Goal: Task Accomplishment & Management: Manage account settings

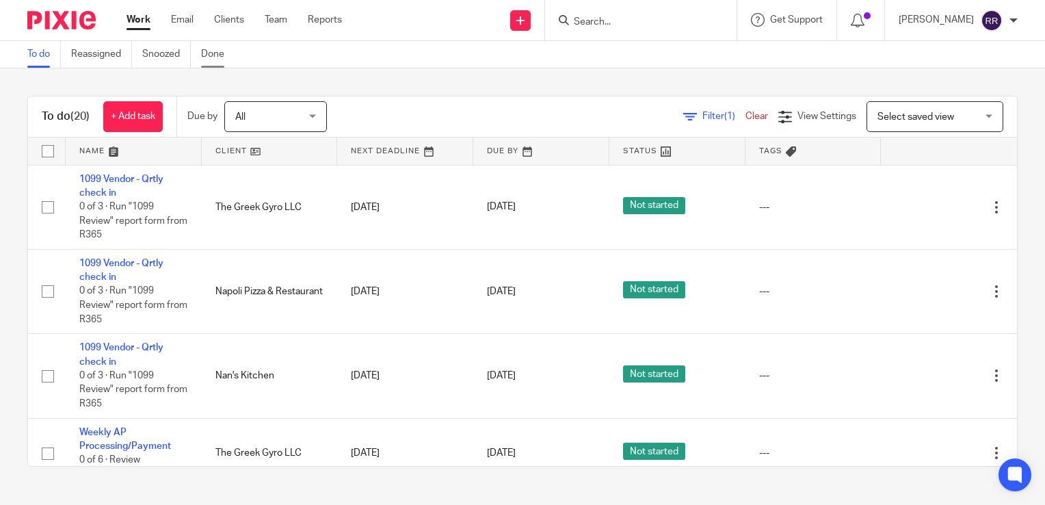
click at [213, 49] on link "Done" at bounding box center [218, 54] width 34 height 27
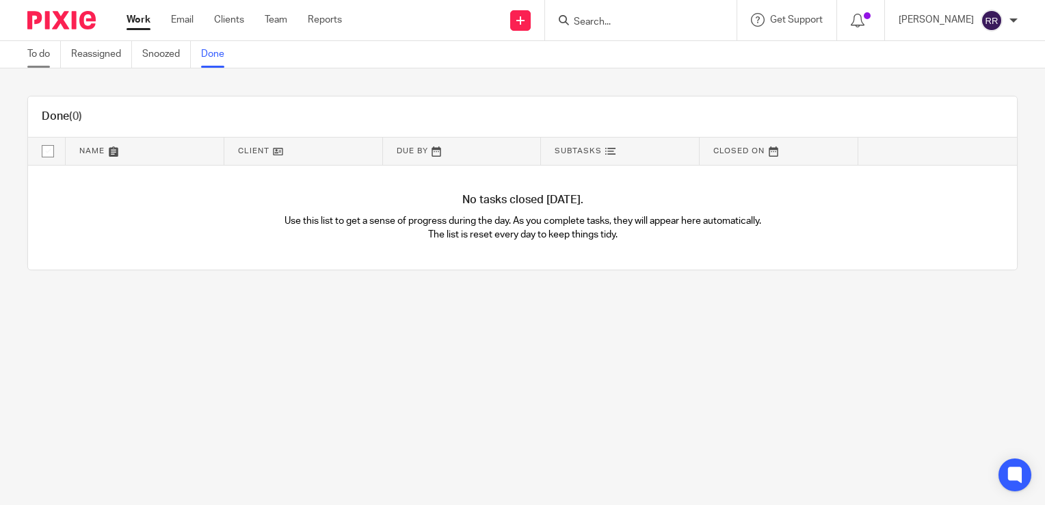
click at [53, 55] on link "To do" at bounding box center [44, 54] width 34 height 27
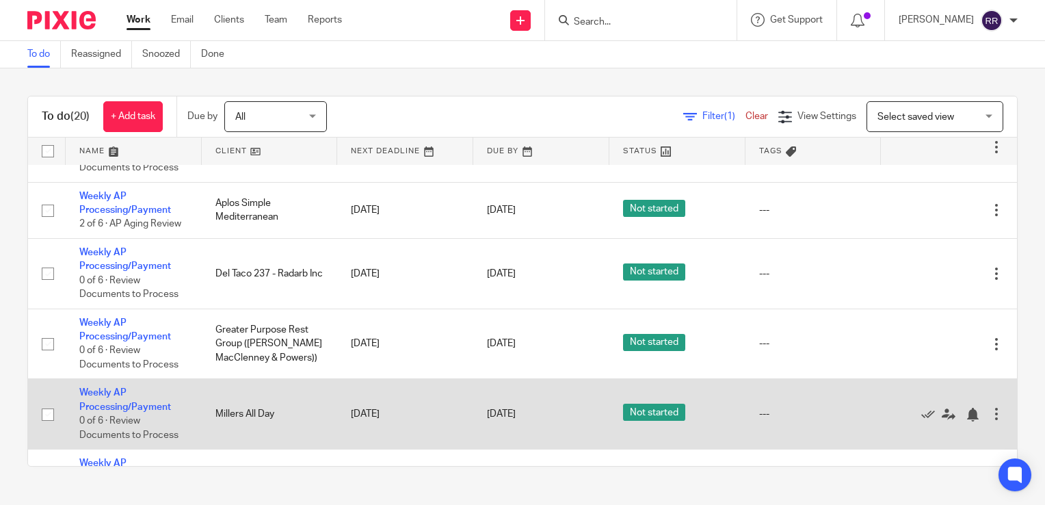
scroll to position [547, 0]
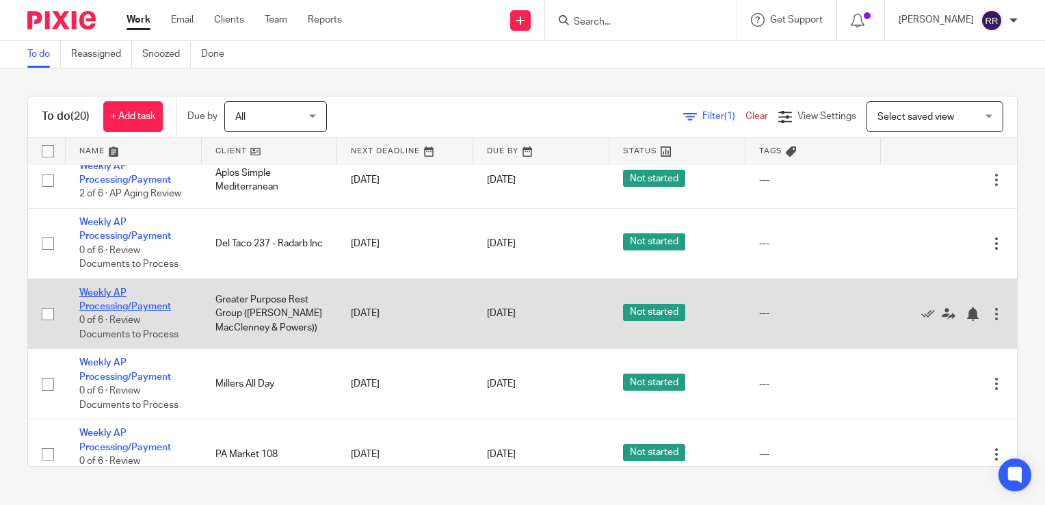
click at [129, 308] on link "Weekly AP Processing/Payment" at bounding box center [125, 299] width 92 height 23
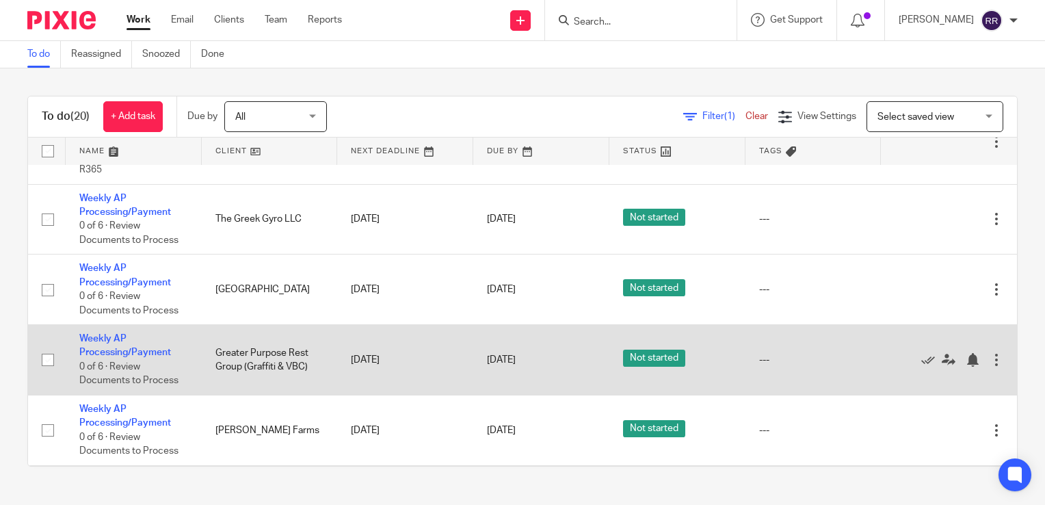
scroll to position [235, 0]
click at [140, 356] on link "Weekly AP Processing/Payment" at bounding box center [125, 344] width 92 height 23
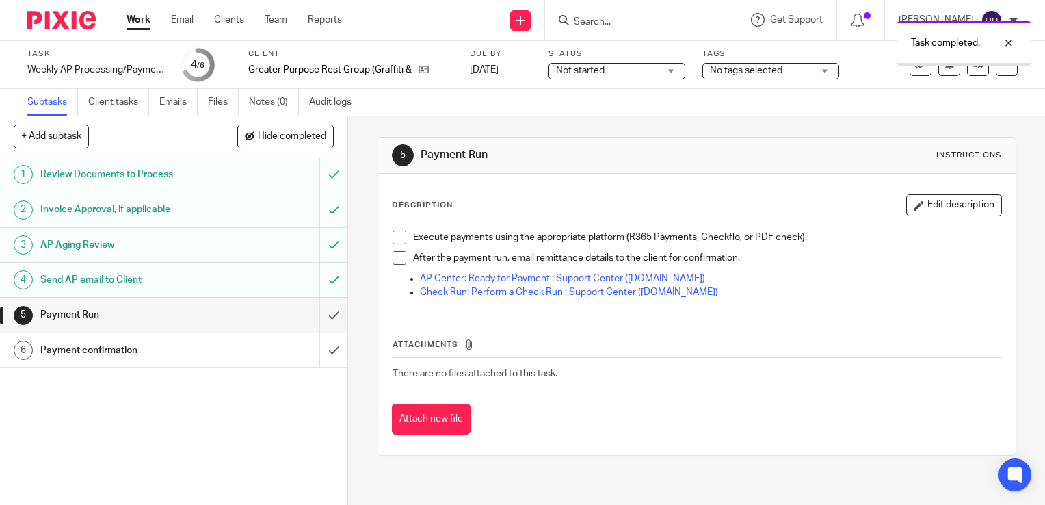
click at [142, 22] on link "Work" at bounding box center [139, 20] width 24 height 14
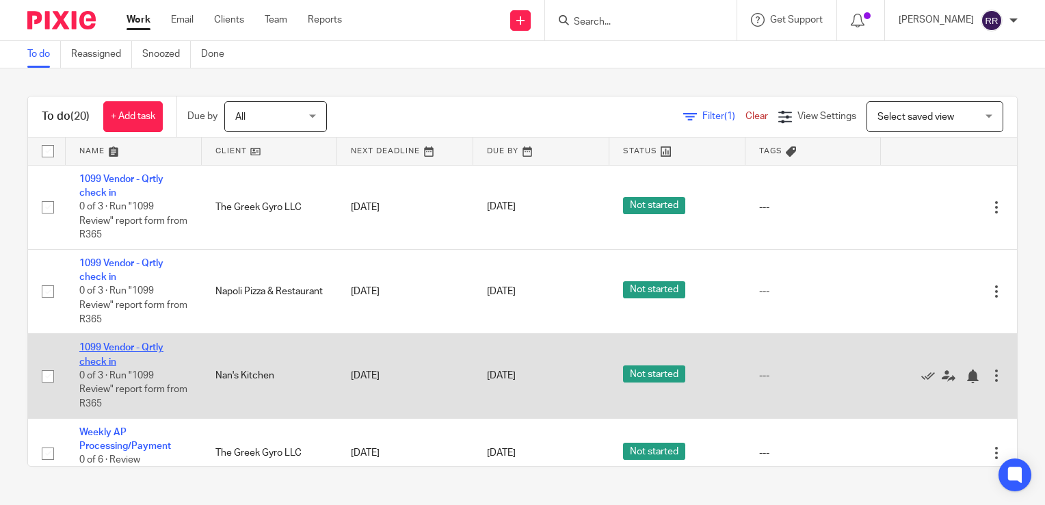
click at [137, 345] on link "1099 Vendor - Qrtly check in" at bounding box center [121, 354] width 84 height 23
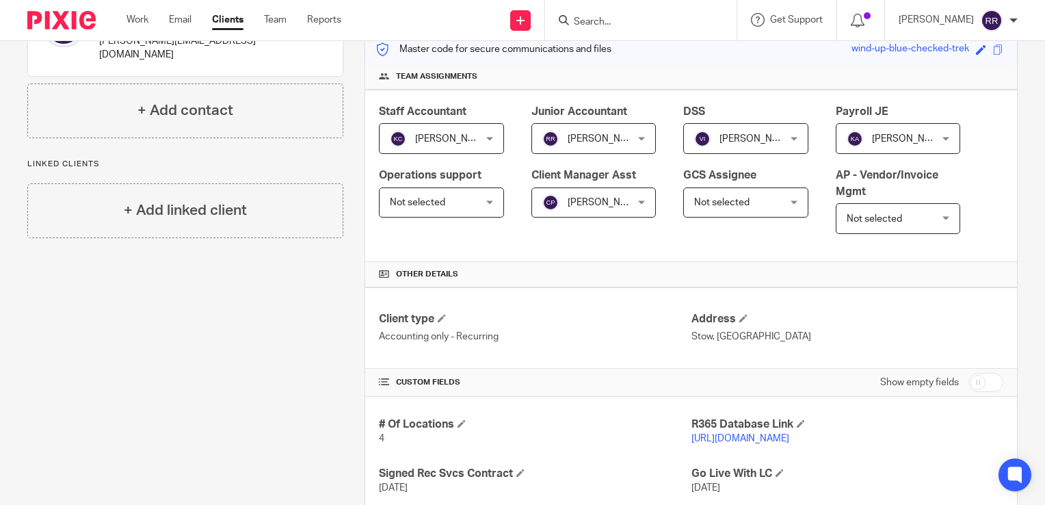
scroll to position [205, 0]
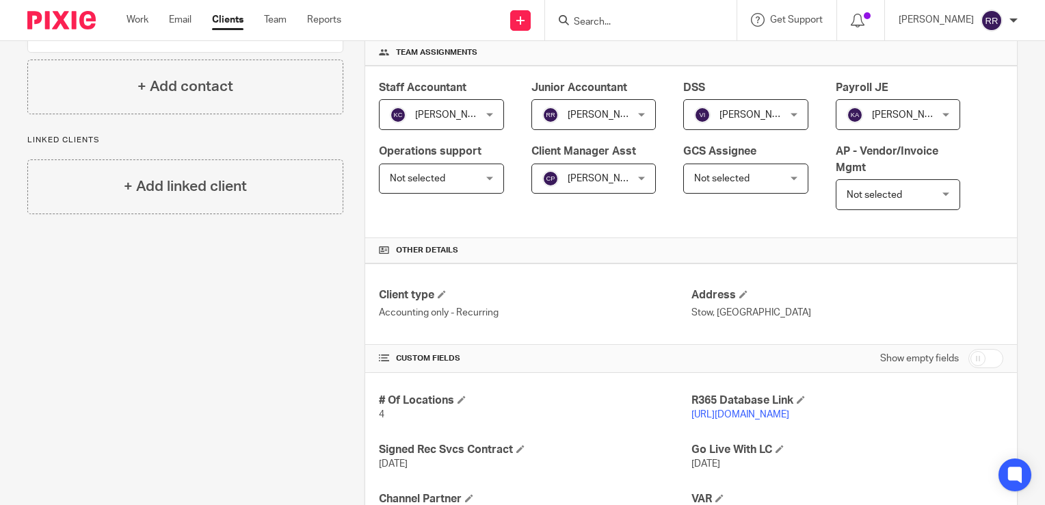
click at [728, 411] on link "https://nansmarket.restaurant365.com/" at bounding box center [740, 415] width 98 height 10
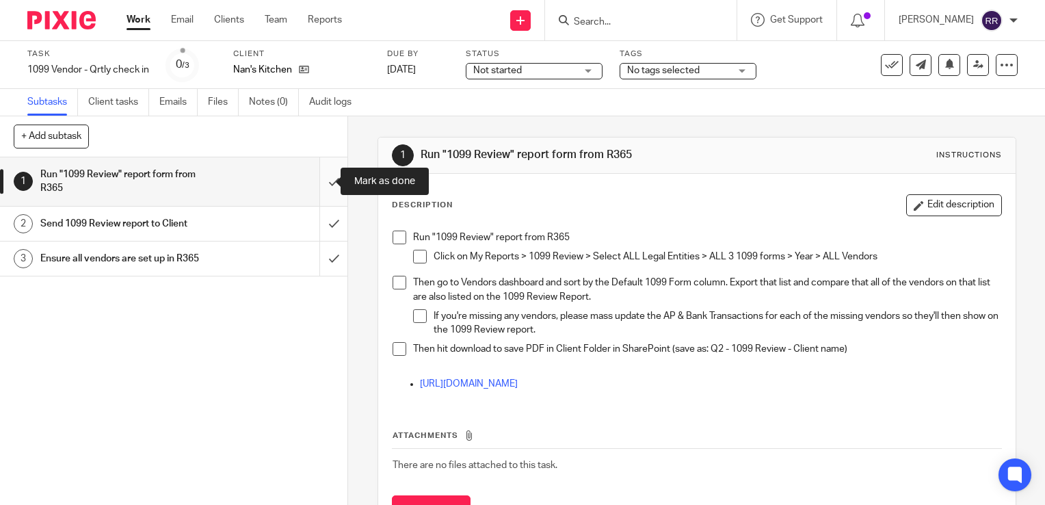
click at [319, 191] on input "submit" at bounding box center [173, 181] width 347 height 49
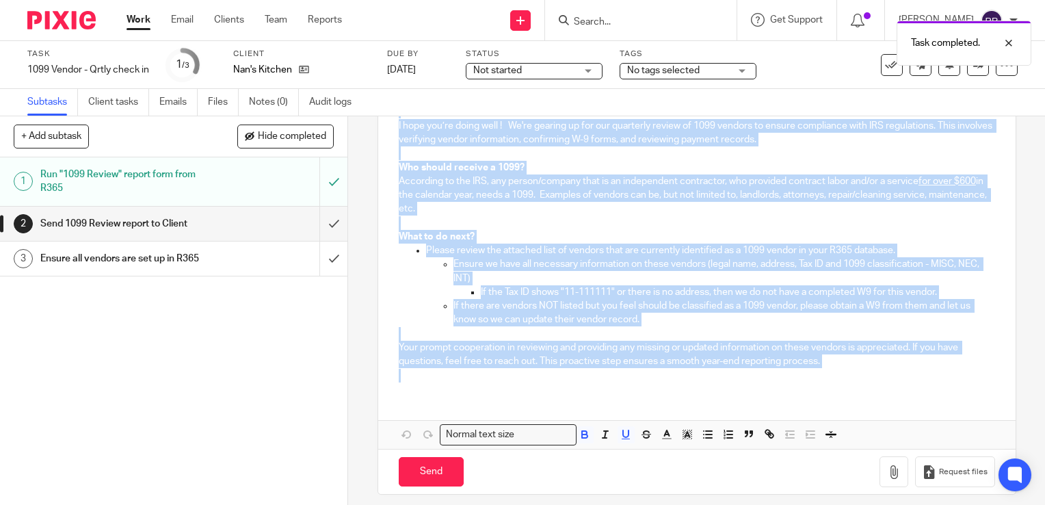
scroll to position [202, 0]
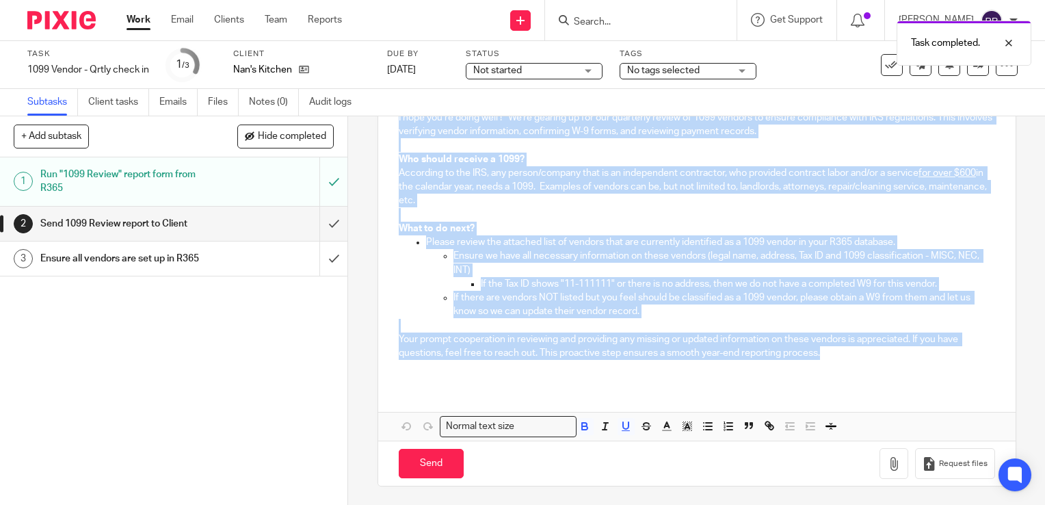
drag, startPoint x: 394, startPoint y: 224, endPoint x: 834, endPoint y: 356, distance: 459.1
click at [834, 356] on div "Hello! I hope you’re doing well ! We're gearing up for our quarterly review of …" at bounding box center [696, 226] width 637 height 315
copy div "Hello! I hope you’re doing well ! We're gearing up for our quarterly review of …"
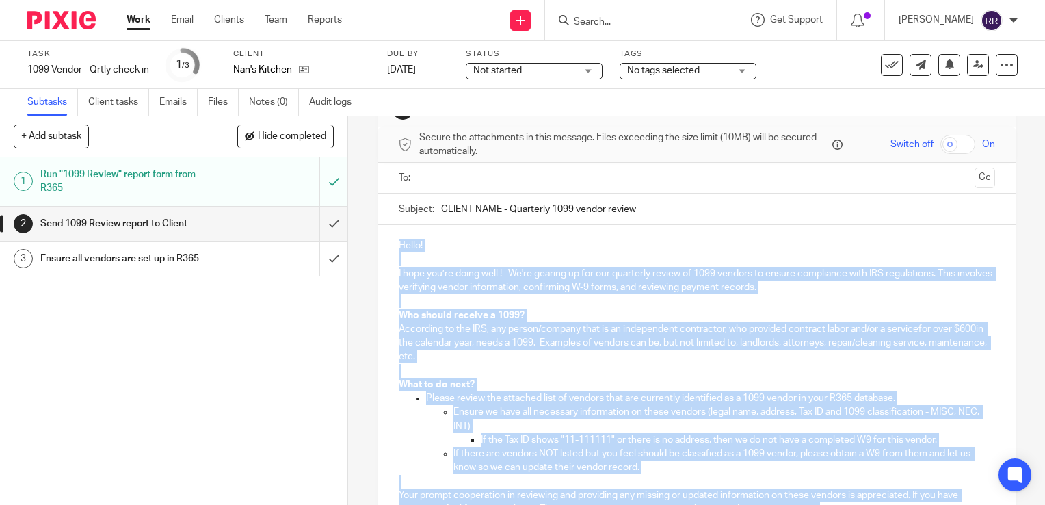
scroll to position [0, 0]
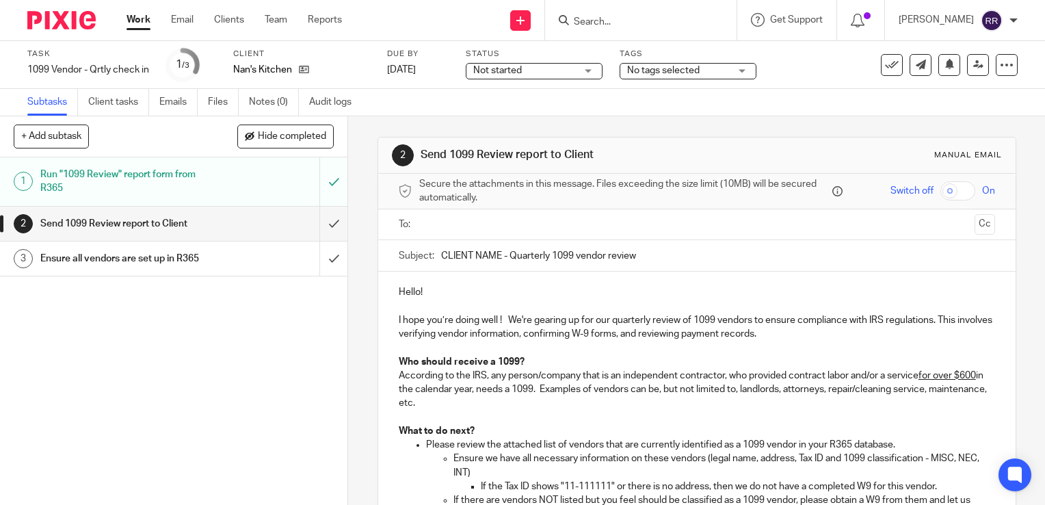
drag, startPoint x: 436, startPoint y: 254, endPoint x: 640, endPoint y: 254, distance: 203.8
click at [640, 254] on input "CLIENT NAME - Quarterly 1099 vendor review" at bounding box center [718, 255] width 554 height 31
click at [315, 223] on input "submit" at bounding box center [173, 224] width 347 height 34
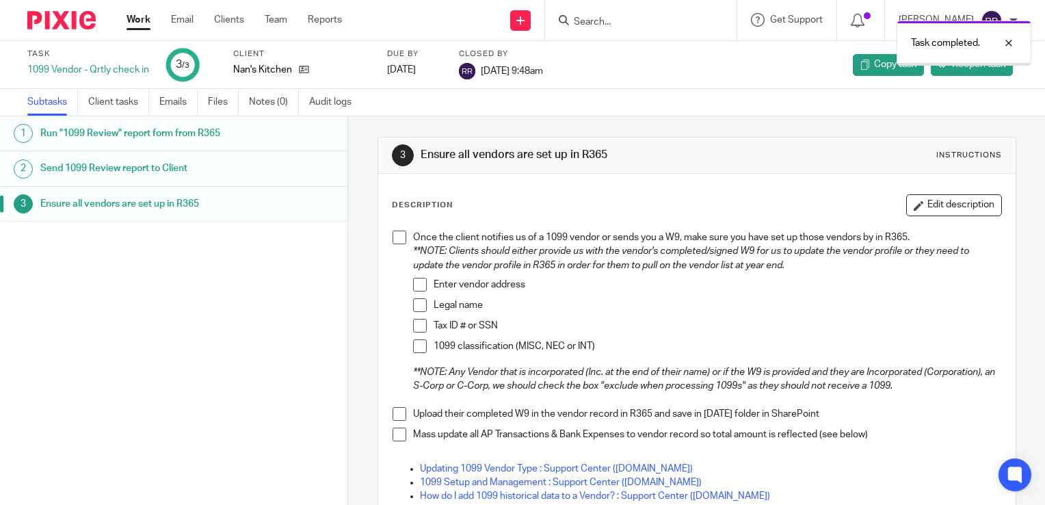
drag, startPoint x: 0, startPoint y: 0, endPoint x: 137, endPoint y: 21, distance: 138.4
click at [137, 21] on link "Work" at bounding box center [139, 20] width 24 height 14
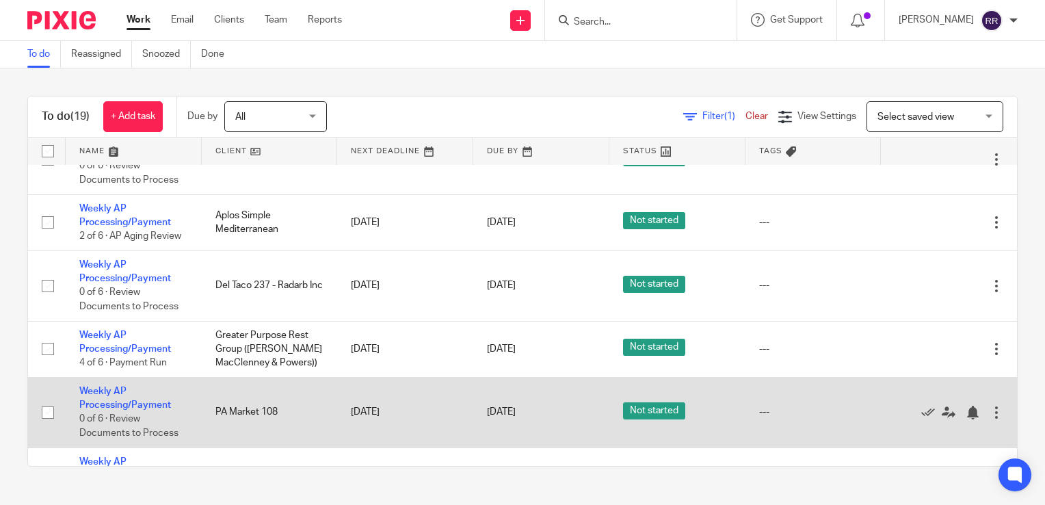
scroll to position [340, 0]
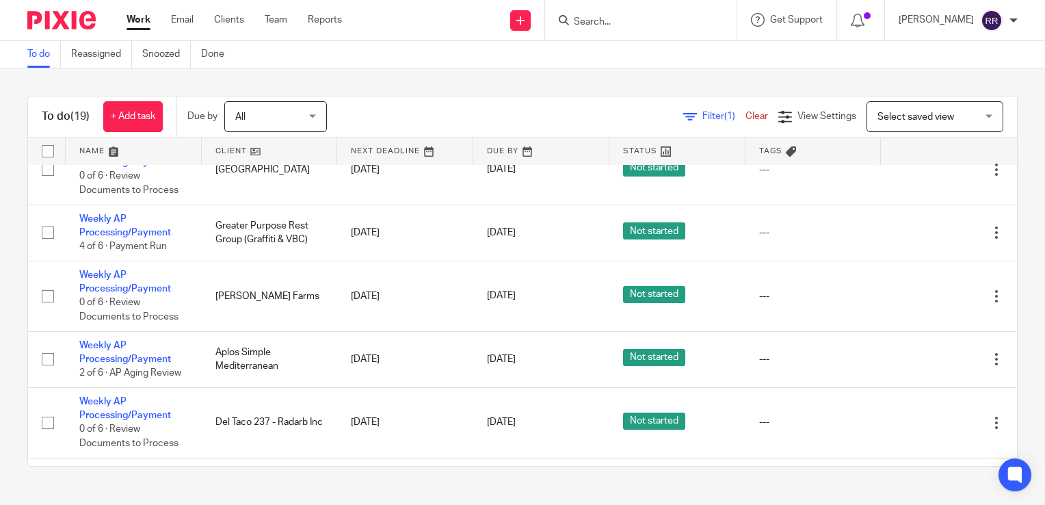
click at [673, 16] on input "Search" at bounding box center [633, 22] width 123 height 12
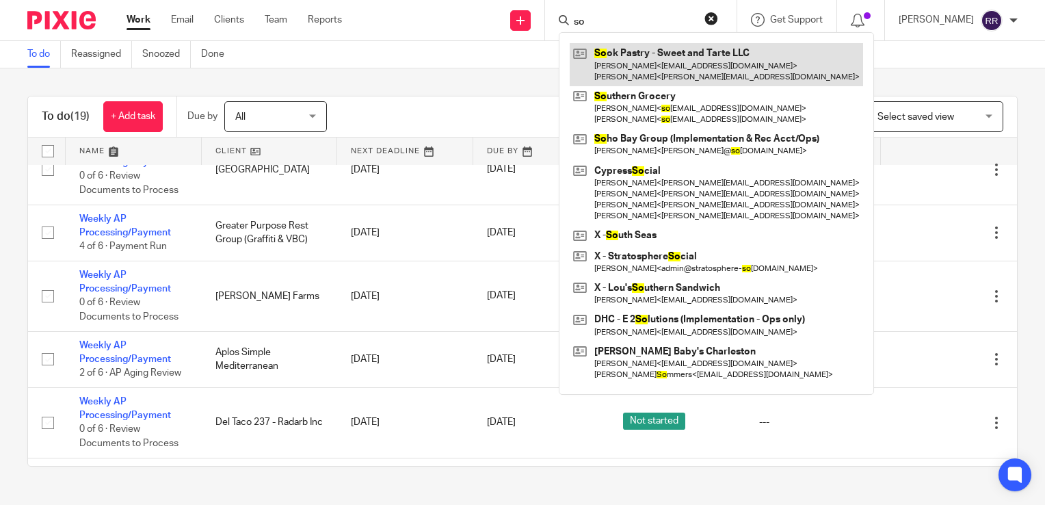
type input "so"
click at [677, 66] on link at bounding box center [716, 64] width 293 height 42
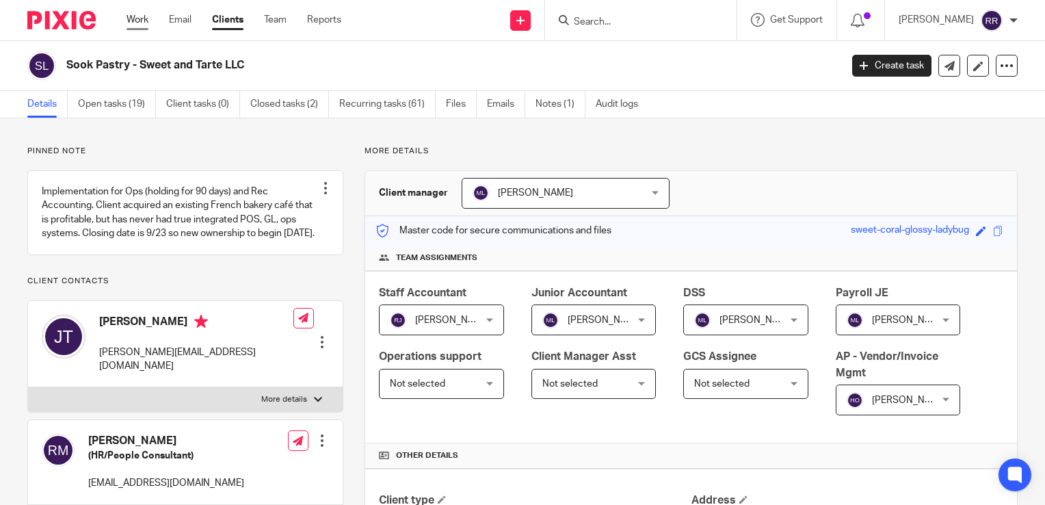
click at [139, 23] on link "Work" at bounding box center [138, 20] width 22 height 14
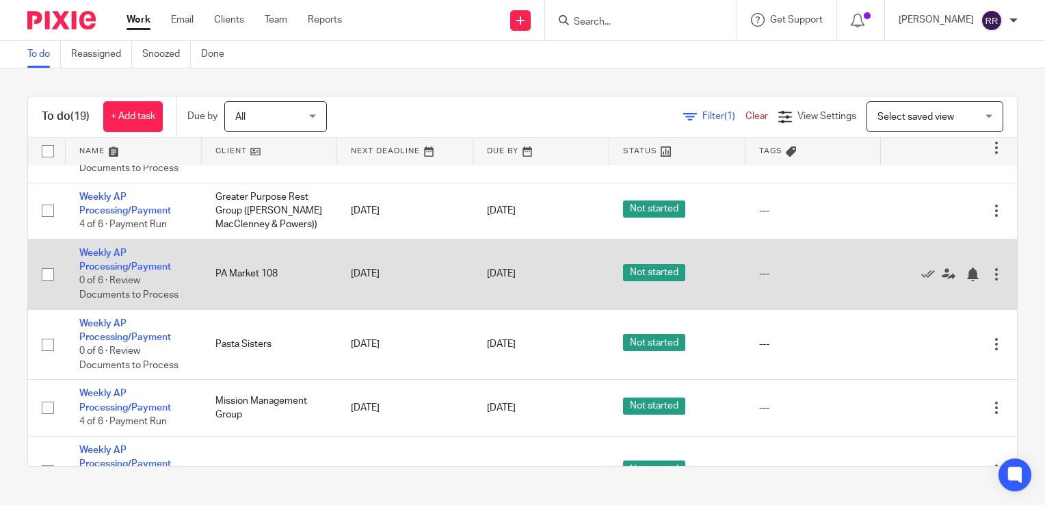
scroll to position [684, 0]
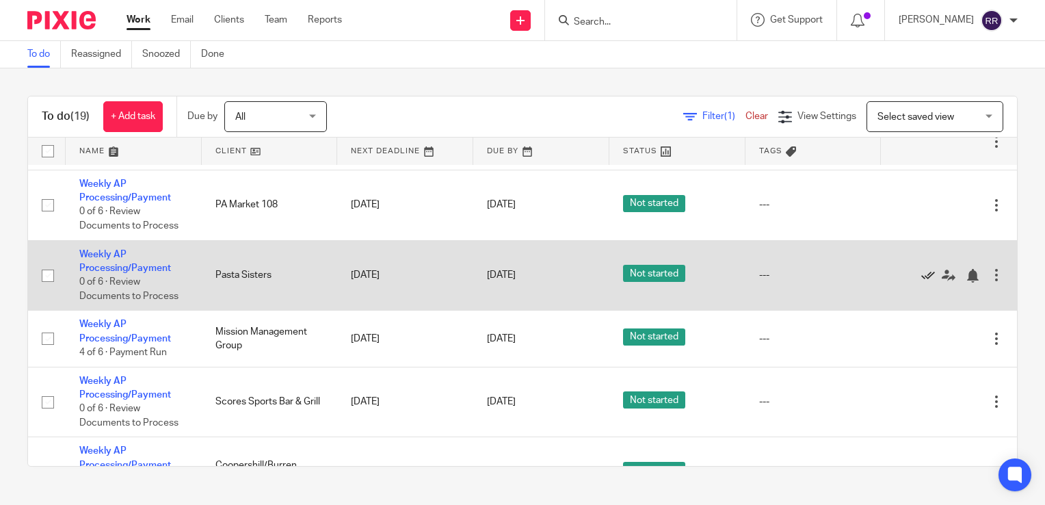
click at [921, 282] on icon at bounding box center [928, 276] width 14 height 14
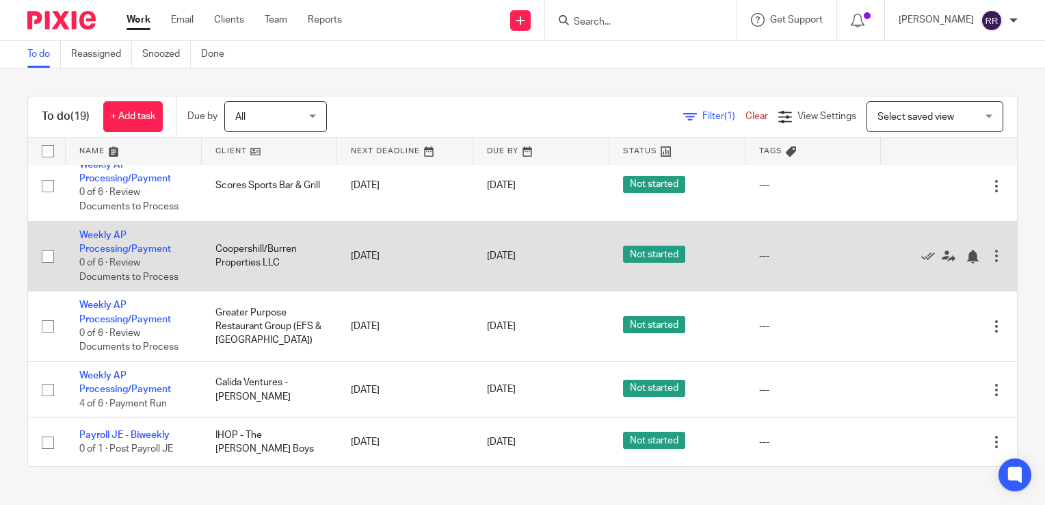
scroll to position [885, 0]
